Goal: Information Seeking & Learning: Learn about a topic

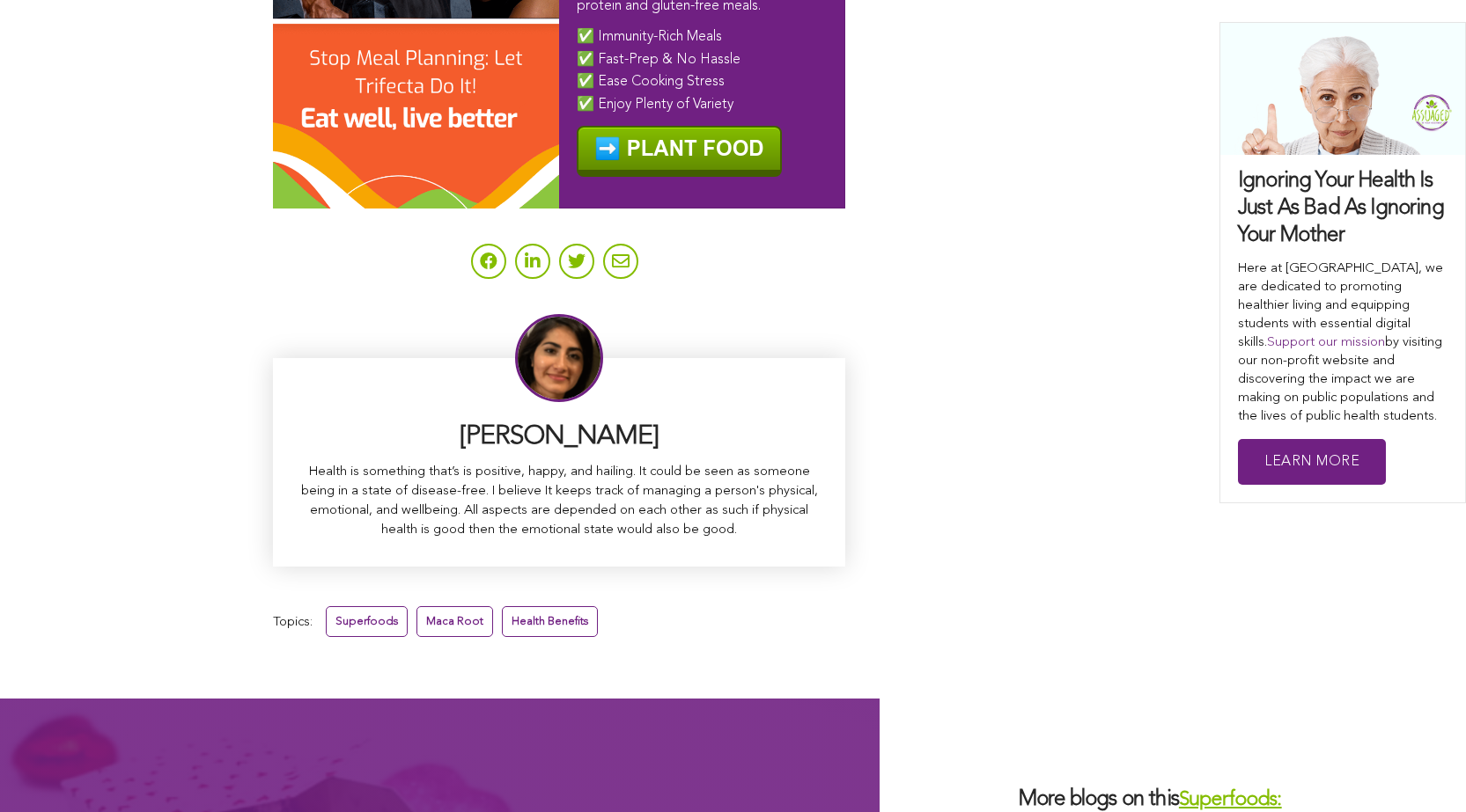
click at [502, 606] on link "Health Benefits" at bounding box center [549, 621] width 96 height 31
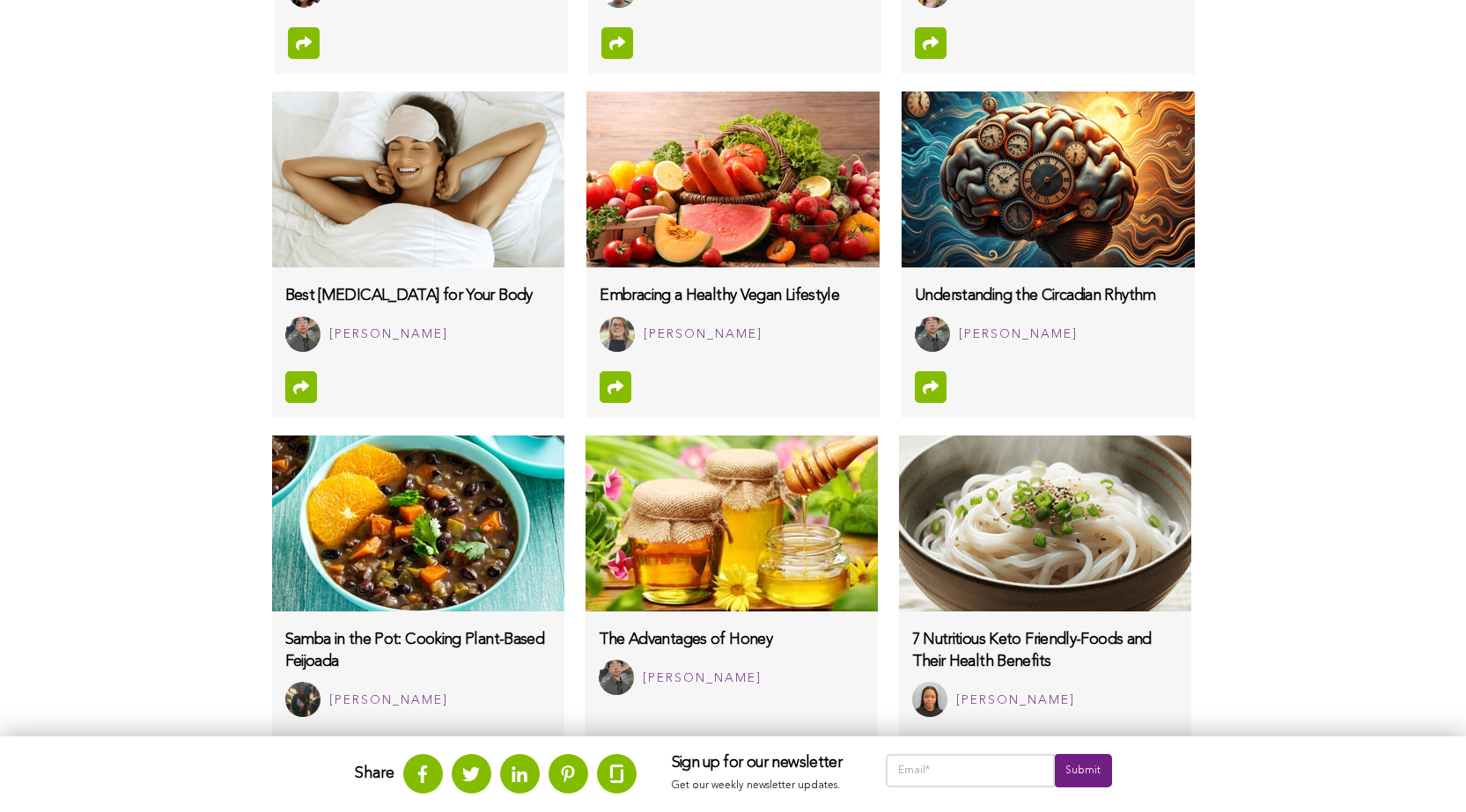
scroll to position [958, 0]
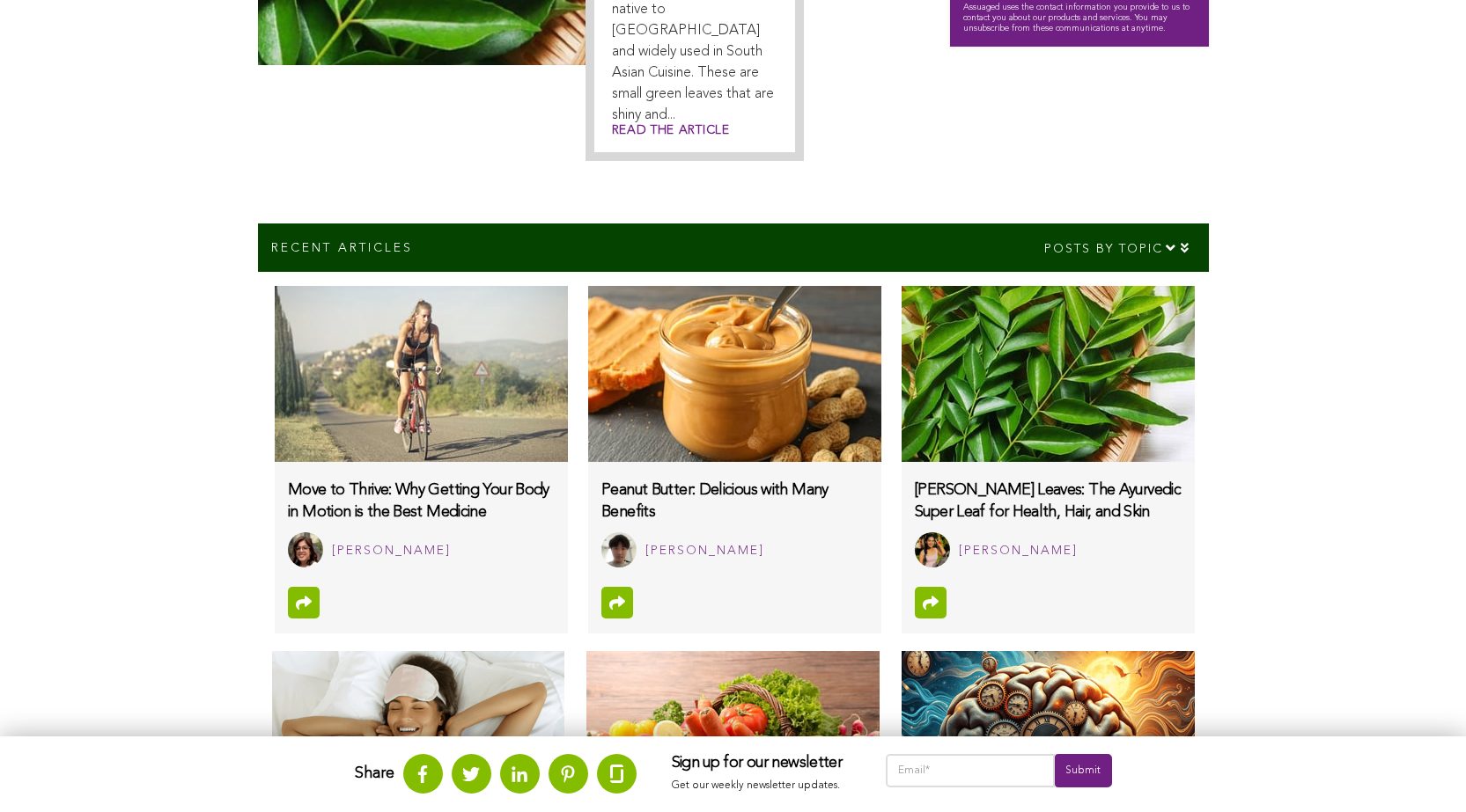
click at [588, 380] on img at bounding box center [734, 373] width 292 height 176
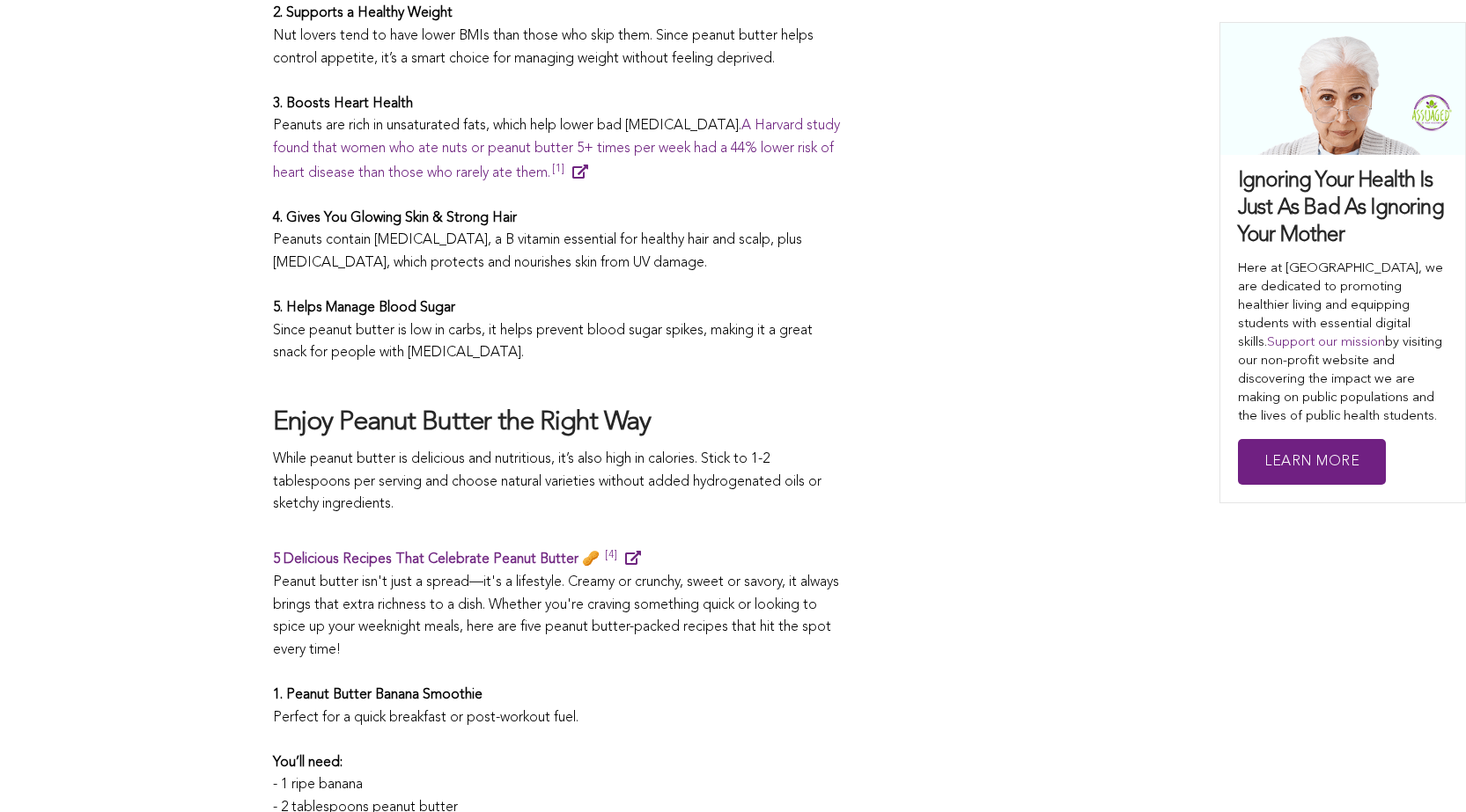
scroll to position [2199, 0]
